Goal: Transaction & Acquisition: Book appointment/travel/reservation

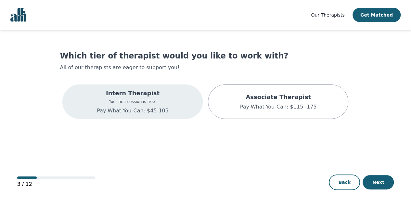
click at [168, 100] on div "Intern Therapist Your first session is free! Pay-What-You-Can: $45-105" at bounding box center [132, 101] width 140 height 34
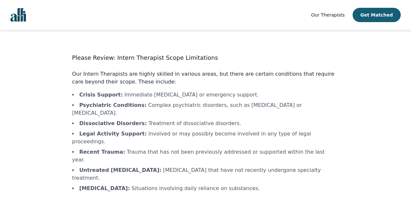
drag, startPoint x: 205, startPoint y: 81, endPoint x: 284, endPoint y: 80, distance: 78.2
click at [284, 80] on p "Our Intern Therapists are highly skilled in various areas, but there are certai…" at bounding box center [205, 78] width 266 height 16
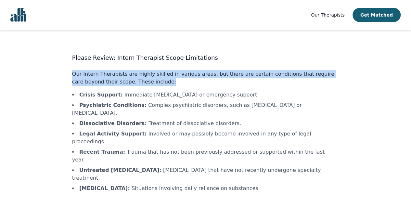
click at [284, 80] on p "Our Intern Therapists are highly skilled in various areas, but there are certai…" at bounding box center [205, 78] width 266 height 16
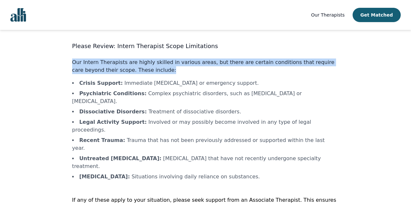
scroll to position [18, 0]
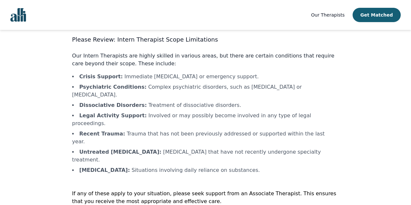
click at [170, 189] on div "Please Review: Intern Therapist Scope Limitations Our Intern Therapists are hig…" at bounding box center [205, 135] width 266 height 201
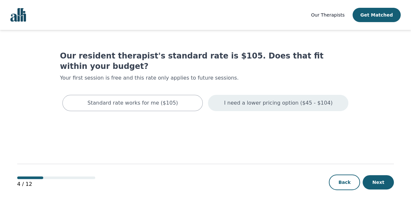
click at [273, 99] on p "I need a lower pricing option ($45 - $104)" at bounding box center [278, 103] width 108 height 8
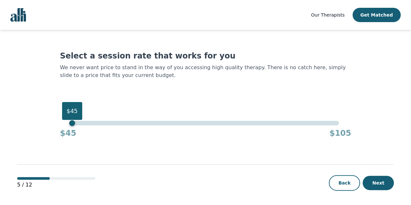
drag, startPoint x: 339, startPoint y: 121, endPoint x: -8, endPoint y: 140, distance: 347.4
click at [0, 140] on html "Our Therapists Get Matched Select a session rate that works for you We never wa…" at bounding box center [205, 103] width 411 height 206
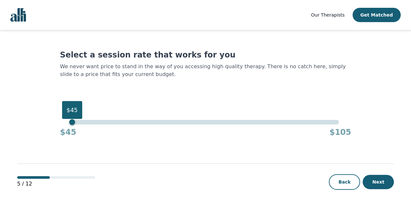
scroll to position [1, 0]
click at [384, 183] on button "Next" at bounding box center [377, 181] width 31 height 14
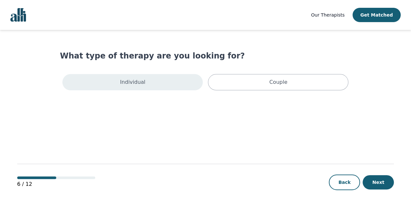
click at [187, 82] on div "Individual" at bounding box center [132, 82] width 140 height 16
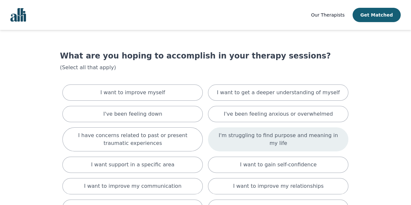
click at [244, 137] on p "I'm struggling to find purpose and meaning in my life" at bounding box center [278, 139] width 124 height 16
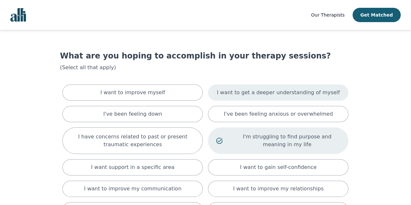
click at [249, 95] on p "I want to get a deeper understanding of myself" at bounding box center [277, 93] width 123 height 8
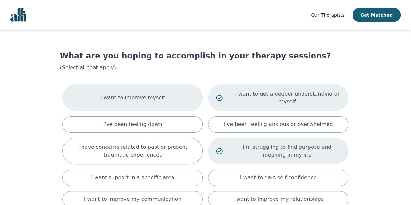
click at [162, 100] on div "I want to improve myself" at bounding box center [132, 97] width 140 height 27
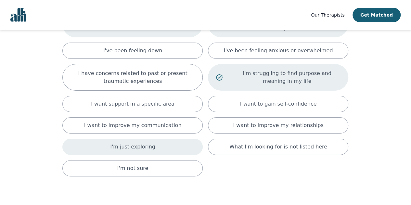
scroll to position [106, 0]
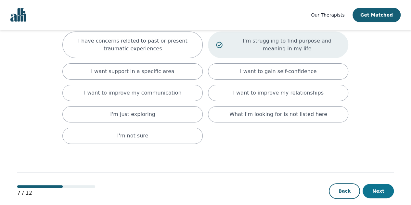
click at [382, 186] on button "Next" at bounding box center [377, 191] width 31 height 14
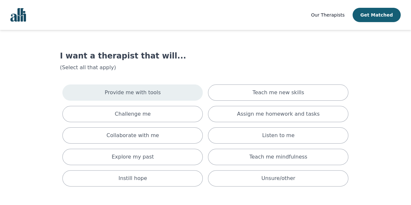
click at [181, 91] on div "Provide me with tools" at bounding box center [132, 92] width 140 height 16
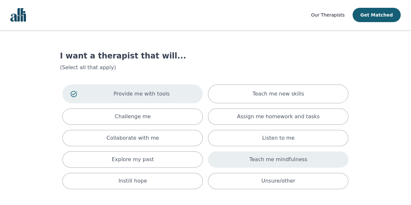
click at [271, 160] on p "Teach me mindfulness" at bounding box center [278, 159] width 58 height 8
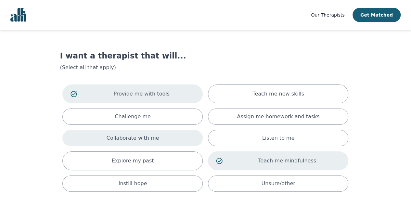
click at [146, 140] on p "Collaborate with me" at bounding box center [132, 138] width 53 height 8
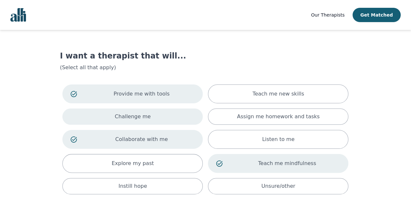
click at [154, 115] on div "Challenge me" at bounding box center [132, 116] width 140 height 16
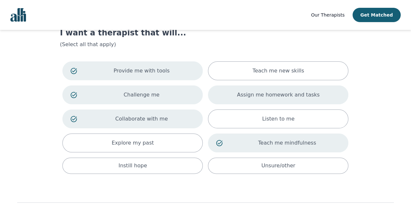
scroll to position [32, 0]
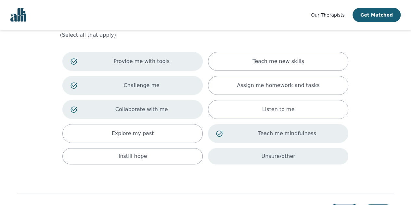
click at [241, 157] on div "Unsure/other" at bounding box center [278, 156] width 140 height 16
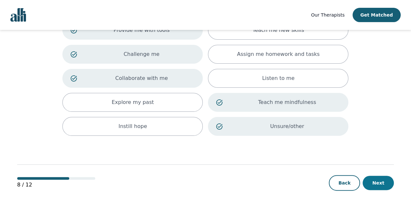
click at [386, 179] on button "Next" at bounding box center [377, 183] width 31 height 14
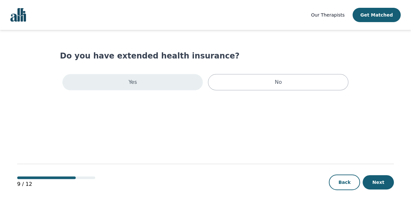
click at [170, 87] on div "Yes" at bounding box center [132, 82] width 140 height 16
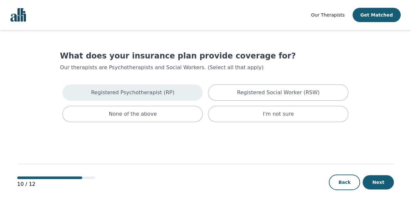
click at [179, 91] on div "Registered Psychotherapist (RP)" at bounding box center [132, 92] width 140 height 16
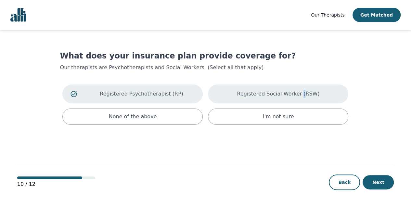
click at [299, 91] on p "Registered Social Worker (RSW)" at bounding box center [278, 94] width 82 height 8
click at [370, 182] on button "Next" at bounding box center [377, 182] width 31 height 14
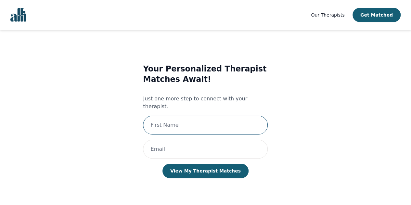
click at [235, 116] on input "text" at bounding box center [205, 125] width 125 height 19
type input "[PERSON_NAME]"
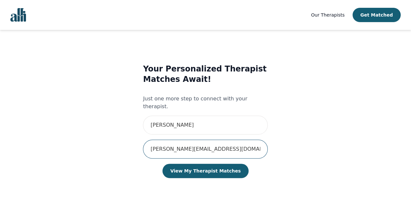
type input "[PERSON_NAME][EMAIL_ADDRESS][DOMAIN_NAME]"
click at [162, 164] on button "View My Therapist Matches" at bounding box center [205, 171] width 86 height 14
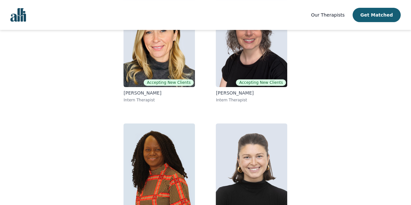
scroll to position [134, 0]
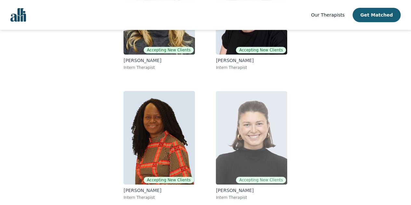
click at [227, 129] on img at bounding box center [250, 137] width 71 height 93
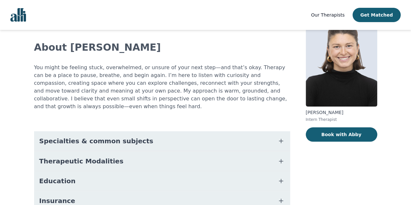
scroll to position [97, 0]
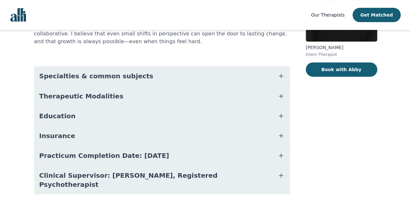
click at [136, 135] on button "Insurance" at bounding box center [162, 135] width 256 height 19
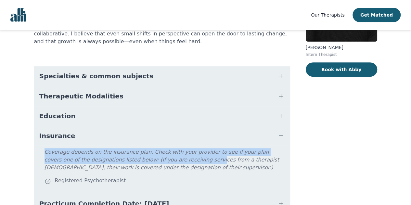
drag, startPoint x: 45, startPoint y: 142, endPoint x: 159, endPoint y: 148, distance: 114.7
click at [159, 148] on p "Coverage depends on the insurance plan. Check with your provider to see if your…" at bounding box center [165, 162] width 243 height 29
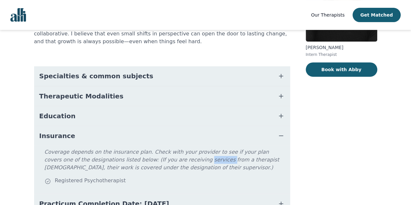
click at [159, 148] on p "Coverage depends on the insurance plan. Check with your provider to see if your…" at bounding box center [165, 162] width 243 height 29
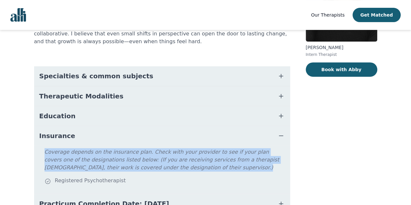
click at [159, 148] on p "Coverage depends on the insurance plan. Check with your provider to see if your…" at bounding box center [165, 162] width 243 height 29
click at [147, 165] on p "Coverage depends on the insurance plan. Check with your provider to see if your…" at bounding box center [165, 162] width 243 height 29
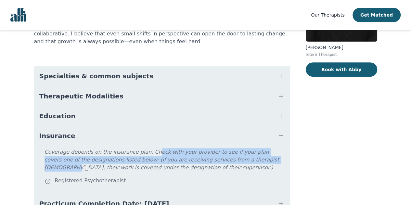
drag, startPoint x: 144, startPoint y: 141, endPoint x: 226, endPoint y: 151, distance: 83.0
click at [226, 151] on p "Coverage depends on the insurance plan. Check with your provider to see if your…" at bounding box center [165, 162] width 243 height 29
click at [227, 151] on p "Coverage depends on the insurance plan. Check with your provider to see if your…" at bounding box center [165, 162] width 243 height 29
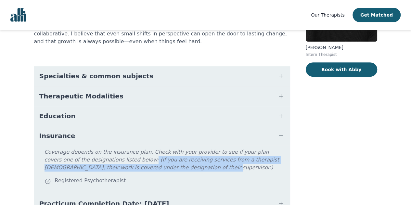
drag, startPoint x: 101, startPoint y: 153, endPoint x: 181, endPoint y: 161, distance: 80.2
click at [181, 161] on p "Coverage depends on the insurance plan. Check with your provider to see if your…" at bounding box center [165, 162] width 243 height 29
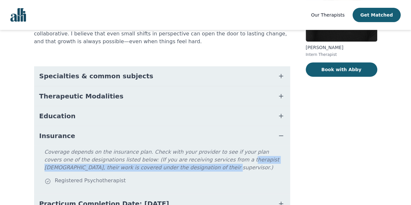
drag, startPoint x: 184, startPoint y: 154, endPoint x: 195, endPoint y: 155, distance: 11.4
click at [195, 155] on p "Coverage depends on the insurance plan. Check with your provider to see if your…" at bounding box center [165, 162] width 243 height 29
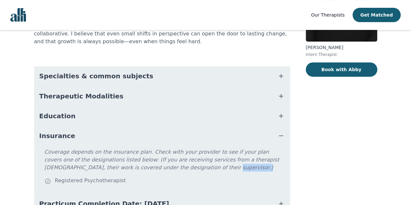
click at [195, 155] on p "Coverage depends on the insurance plan. Check with your provider to see if your…" at bounding box center [165, 162] width 243 height 29
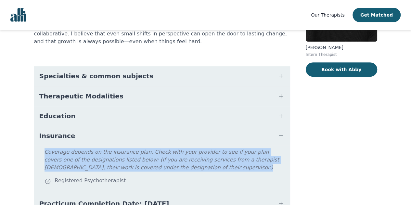
click at [195, 155] on p "Coverage depends on the insurance plan. Check with your provider to see if your…" at bounding box center [165, 162] width 243 height 29
click at [184, 167] on p "Coverage depends on the insurance plan. Check with your provider to see if your…" at bounding box center [165, 162] width 243 height 29
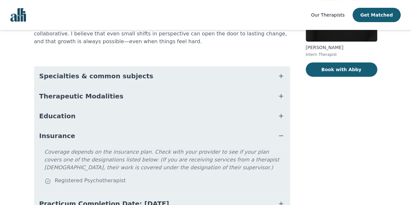
scroll to position [148, 0]
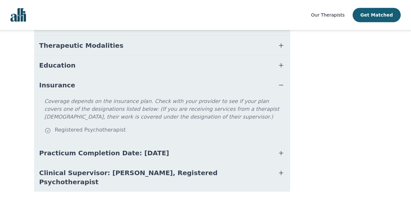
click at [142, 148] on span "Practicum Completion Date: [DATE]" at bounding box center [104, 152] width 130 height 9
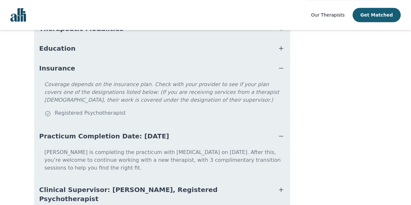
scroll to position [174, 0]
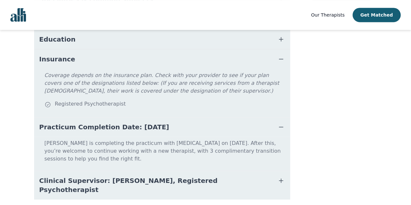
click at [144, 139] on p "[PERSON_NAME] is completing the practicum with [MEDICAL_DATA] on [DATE]. After …" at bounding box center [162, 153] width 251 height 29
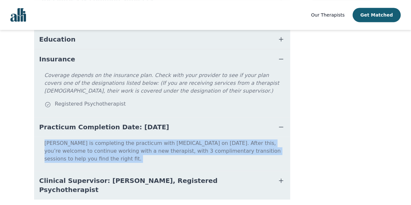
click at [144, 139] on p "[PERSON_NAME] is completing the practicum with [MEDICAL_DATA] on [DATE]. After …" at bounding box center [162, 153] width 251 height 29
click at [147, 147] on p "[PERSON_NAME] is completing the practicum with [MEDICAL_DATA] on [DATE]. After …" at bounding box center [162, 153] width 251 height 29
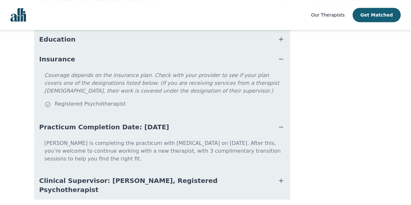
click at [157, 176] on span "Clinical Supervisor: [PERSON_NAME], Registered Psychotherapist" at bounding box center [154, 185] width 230 height 18
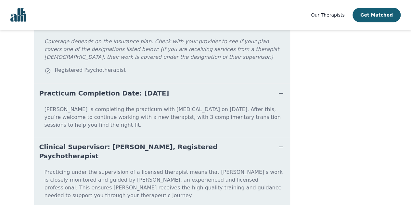
scroll to position [13, 0]
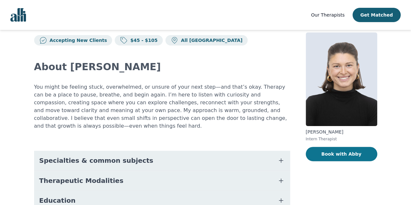
click at [347, 147] on button "Book with Abby" at bounding box center [340, 154] width 71 height 14
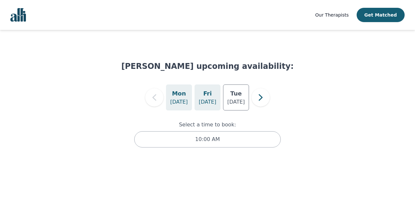
click at [213, 105] on p "[DATE]" at bounding box center [208, 102] width 18 height 8
click at [244, 98] on div "[DATE]" at bounding box center [236, 97] width 26 height 26
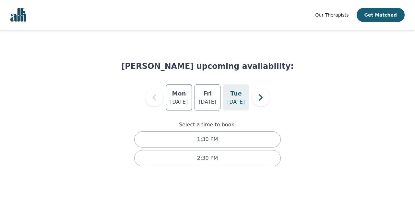
click at [166, 96] on div "[DATE] [DATE] [DATE]" at bounding box center [207, 97] width 173 height 26
click at [175, 97] on h5 "Mon" at bounding box center [179, 93] width 14 height 9
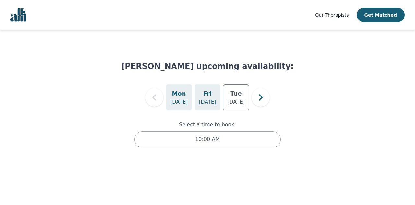
click at [204, 105] on p "[DATE]" at bounding box center [208, 102] width 18 height 8
click at [234, 104] on p "[DATE]" at bounding box center [236, 102] width 18 height 8
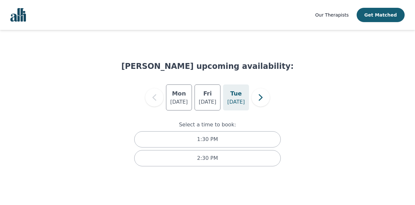
click at [305, 112] on div "[PERSON_NAME] upcoming availability: [DATE] [DATE] [DATE] Select a time to book…" at bounding box center [208, 109] width 400 height 139
